Goal: Register for event/course

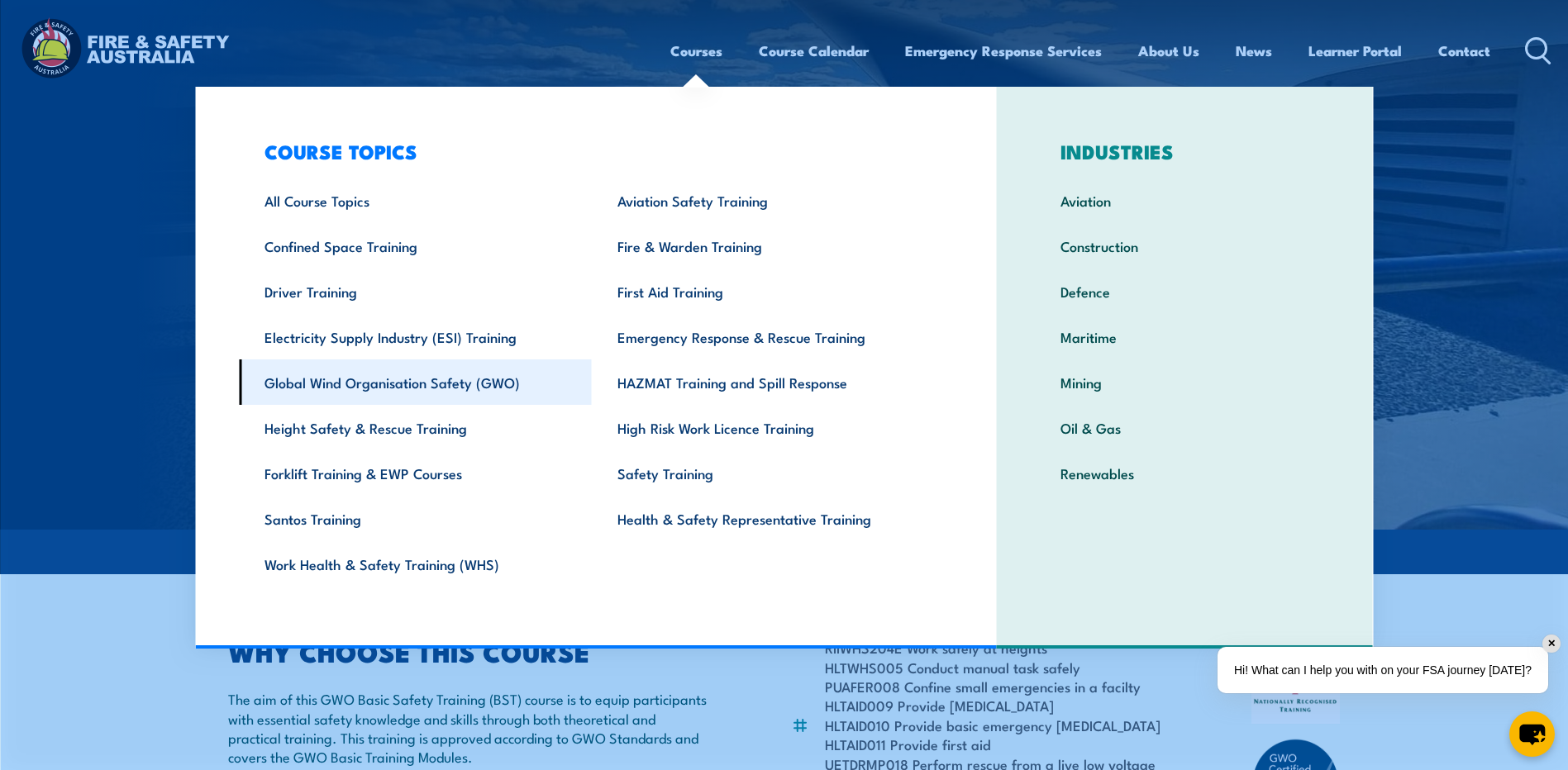
click at [473, 384] on link "Global Wind Organisation Safety (GWO)" at bounding box center [415, 382] width 353 height 45
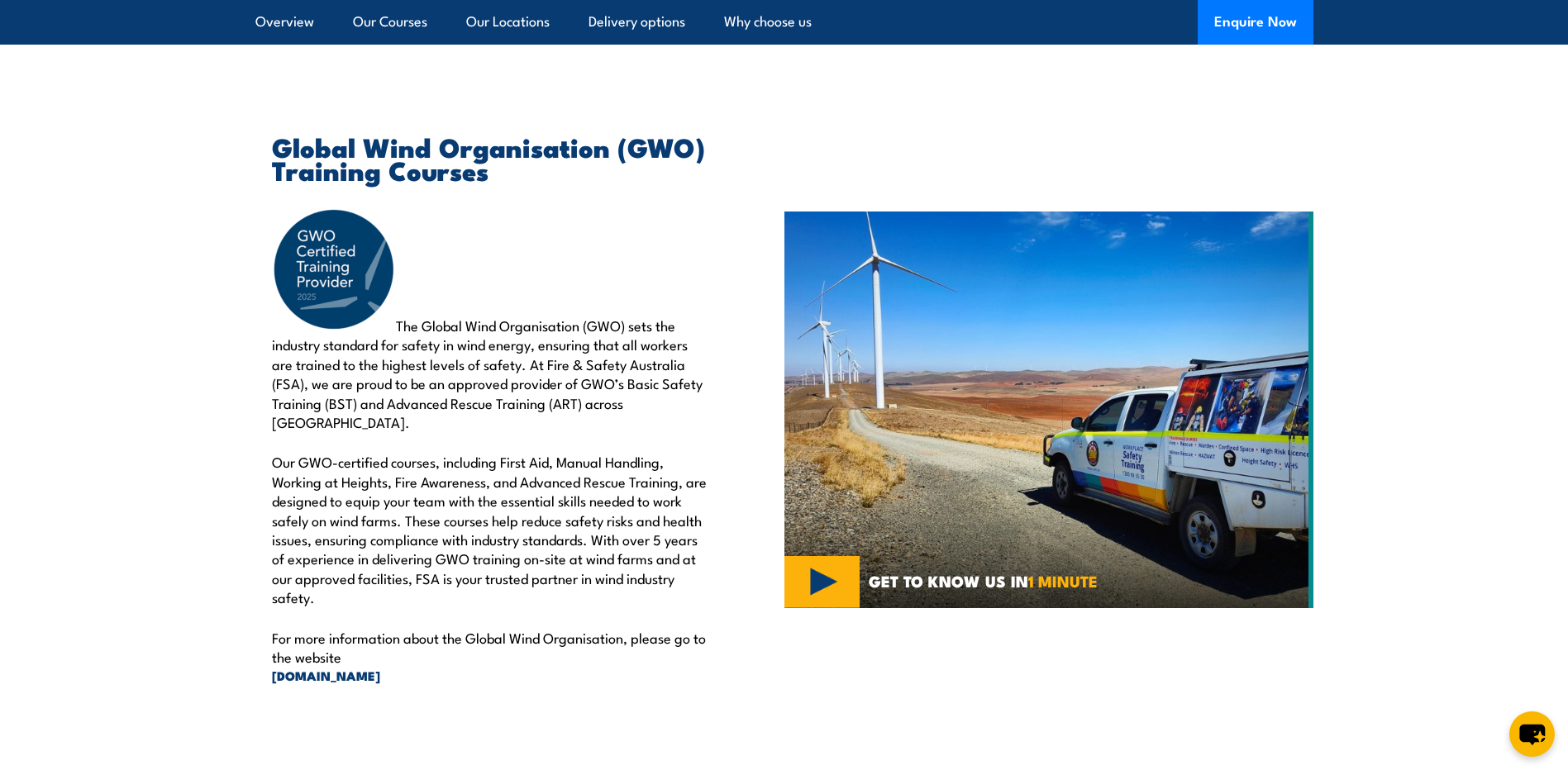
scroll to position [578, 0]
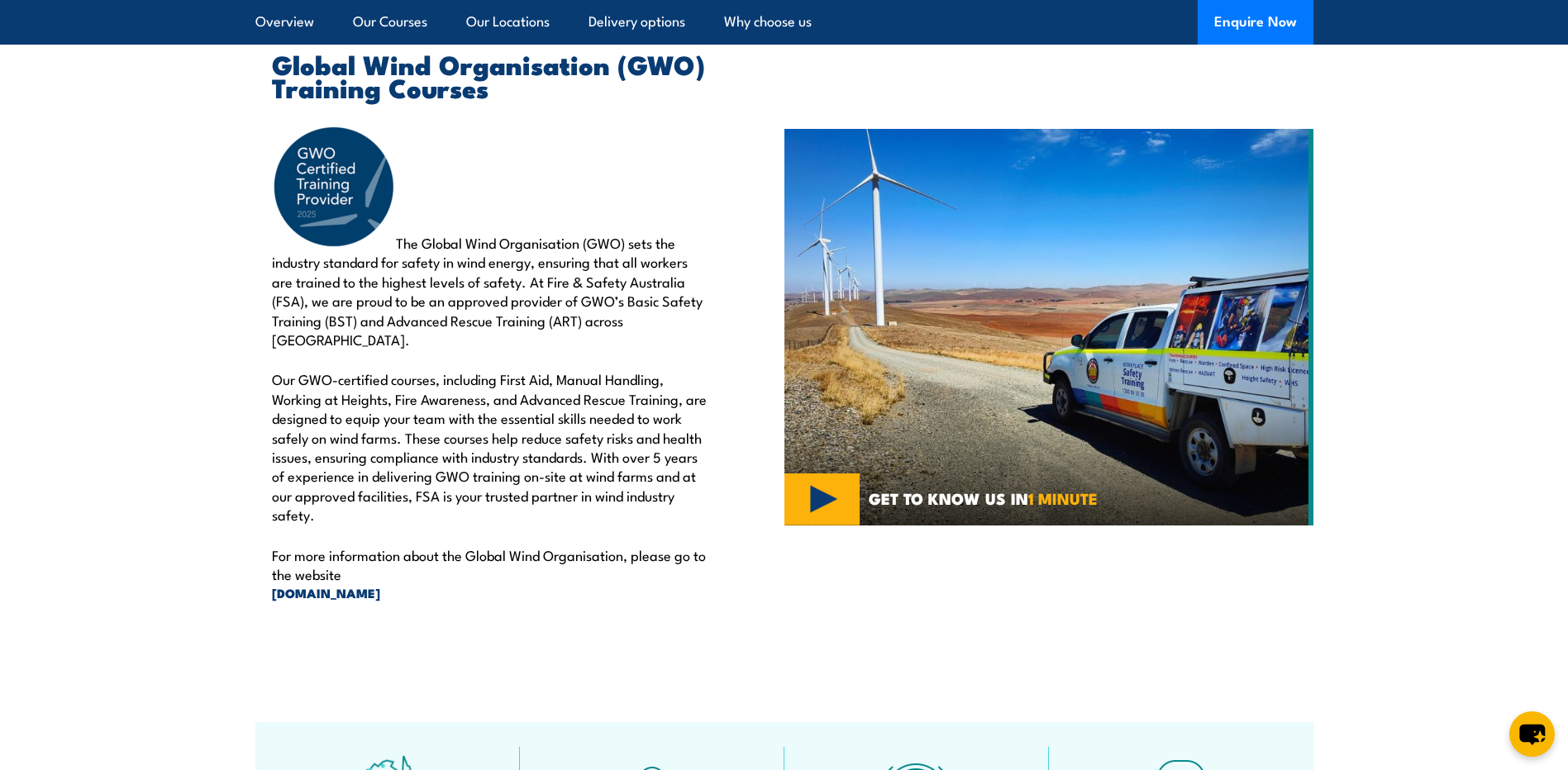
click at [830, 489] on img at bounding box center [1048, 327] width 529 height 397
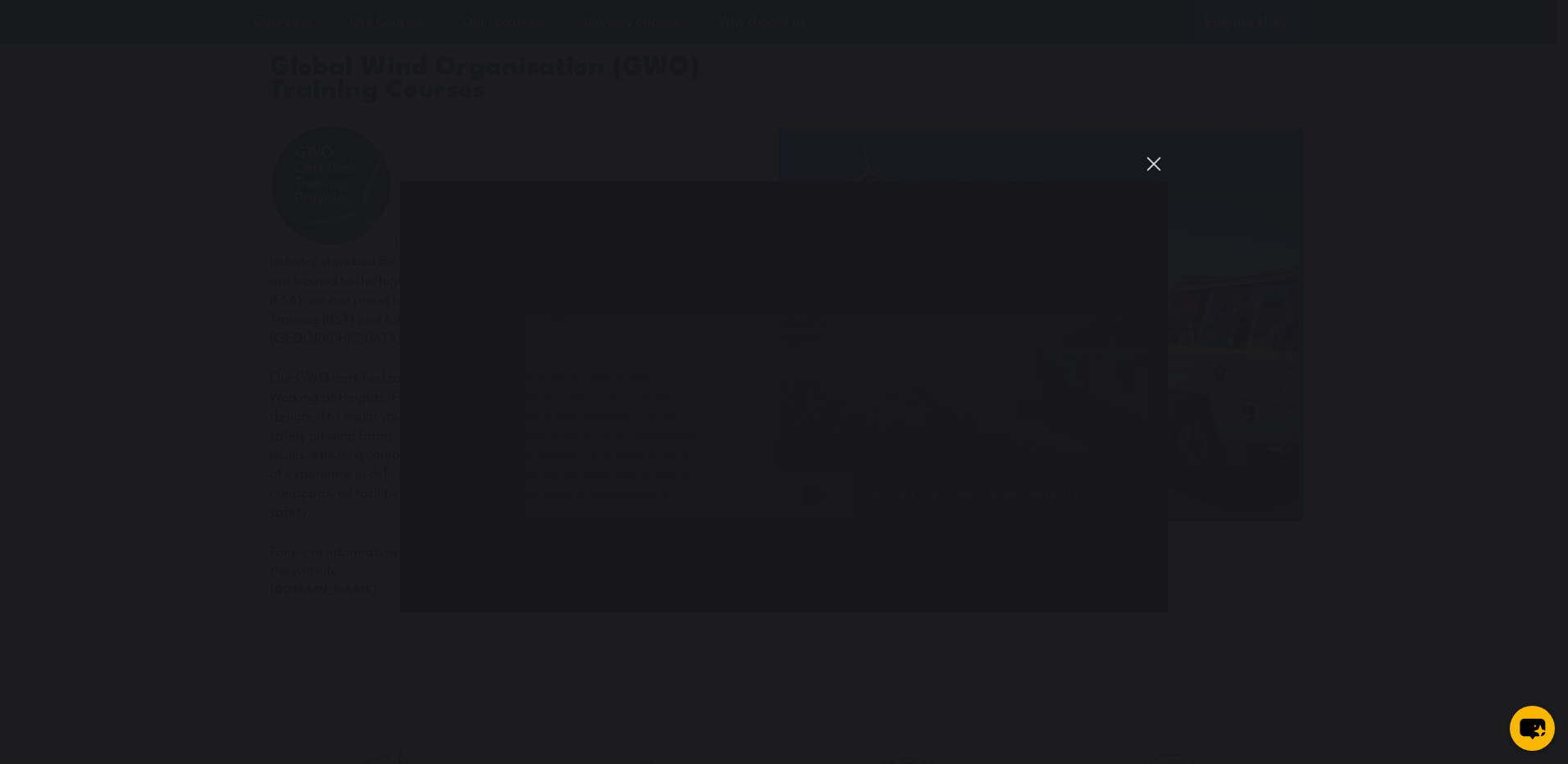
click at [1152, 161] on button "You can close this modal content with the ESC key" at bounding box center [1154, 164] width 28 height 28
